Goal: Find contact information: Find contact information

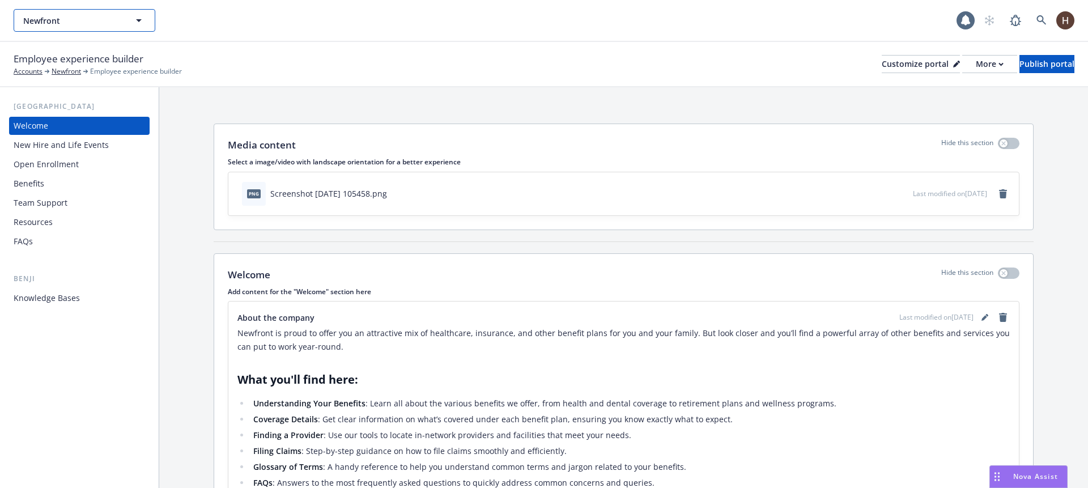
click at [97, 31] on button "Newfront" at bounding box center [85, 20] width 142 height 23
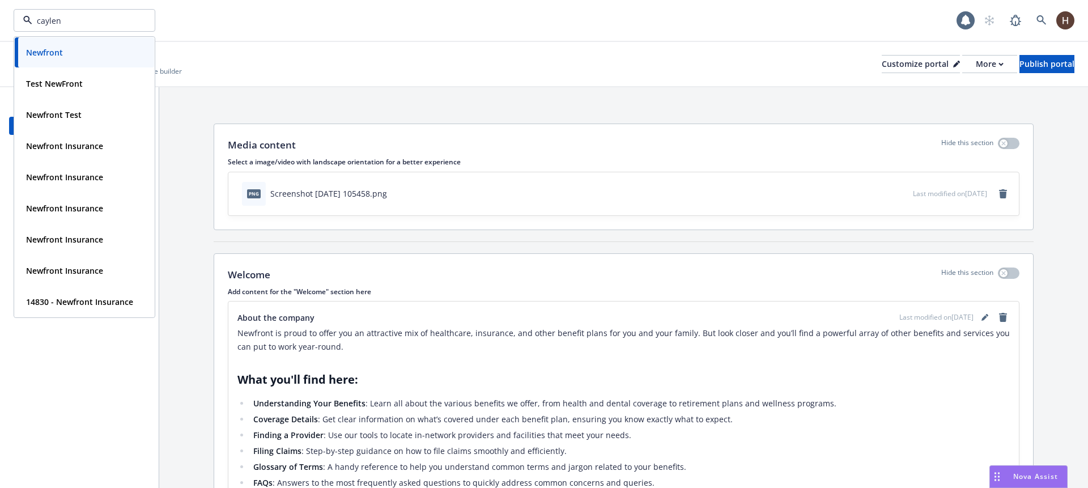
type input "caylent"
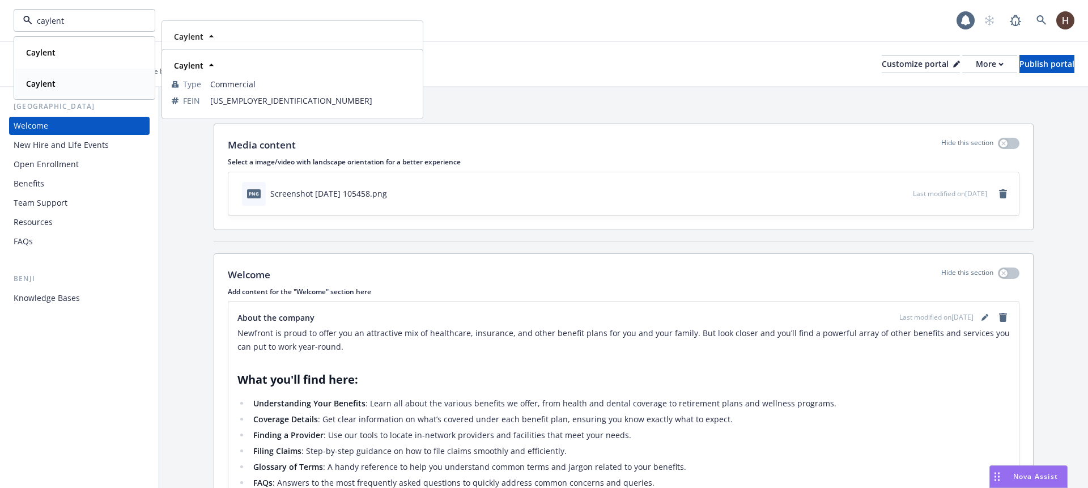
click at [103, 90] on div "Caylent" at bounding box center [85, 83] width 126 height 16
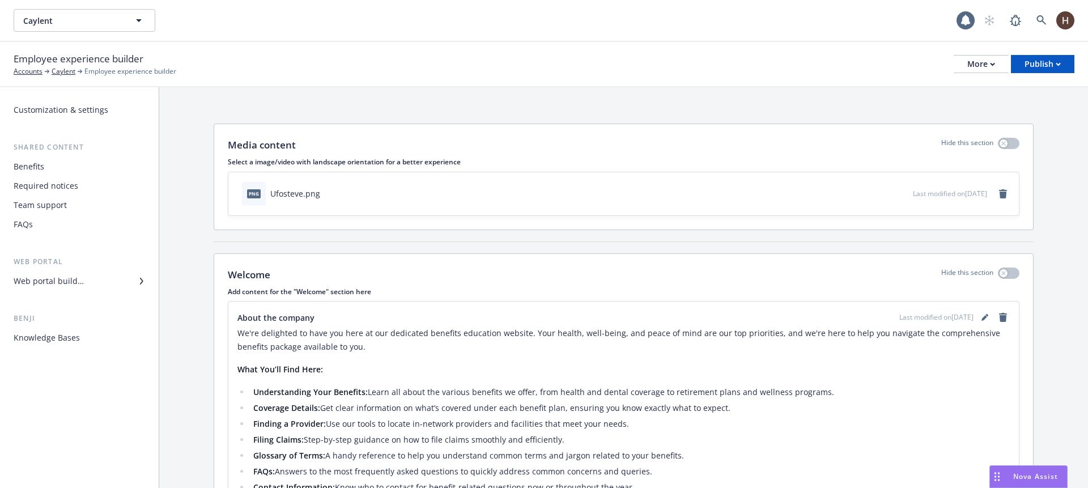
click at [45, 170] on div "Benefits" at bounding box center [79, 167] width 131 height 18
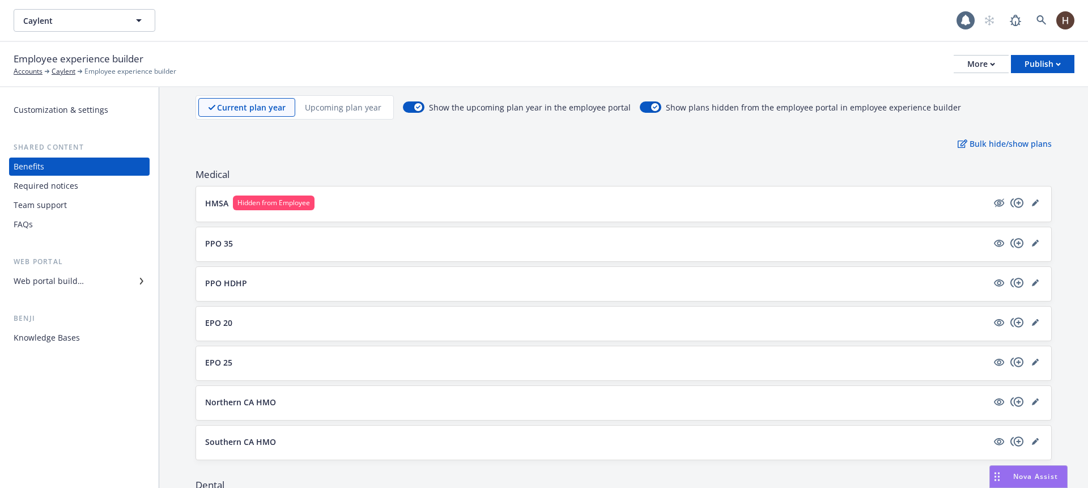
scroll to position [91, 0]
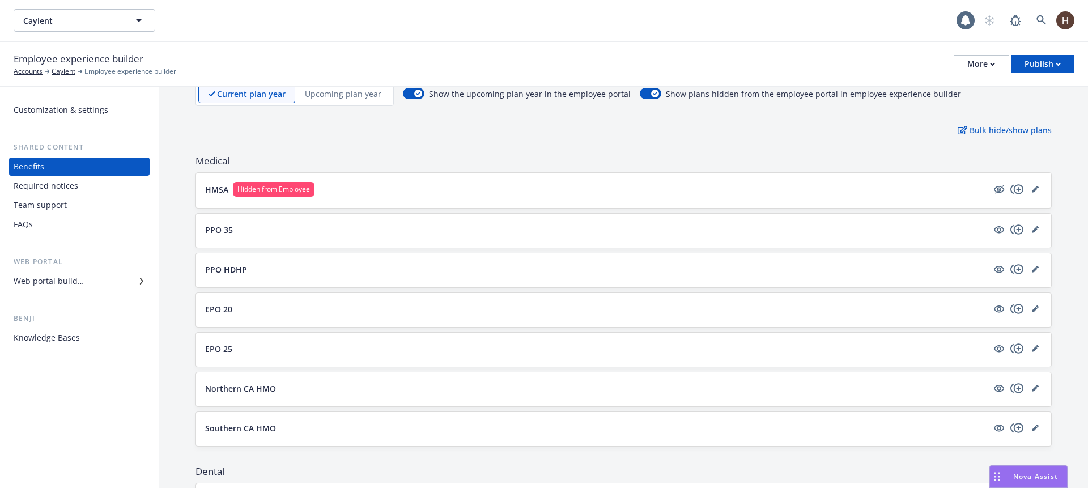
click at [233, 265] on p "PPO HDHP" at bounding box center [226, 269] width 42 height 12
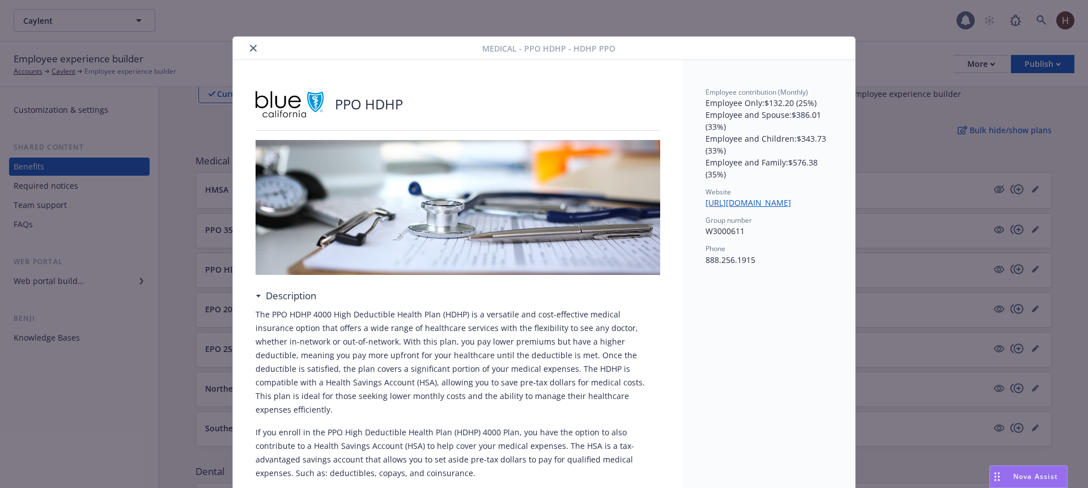
scroll to position [34, 0]
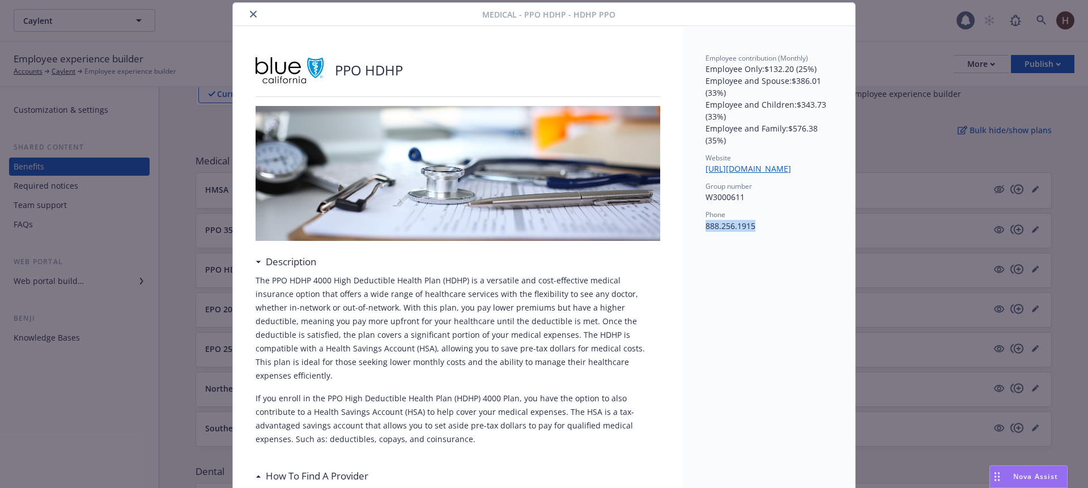
drag, startPoint x: 748, startPoint y: 240, endPoint x: 702, endPoint y: 237, distance: 46.0
click at [705, 232] on p "888.256.1915" at bounding box center [768, 226] width 127 height 12
copy p "888.256.1915"
